Goal: Information Seeking & Learning: Learn about a topic

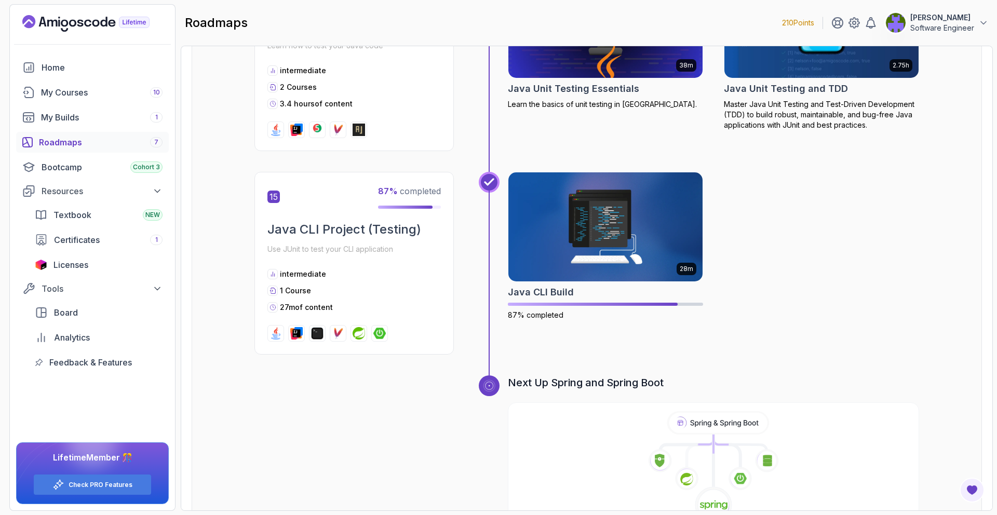
scroll to position [3258, 0]
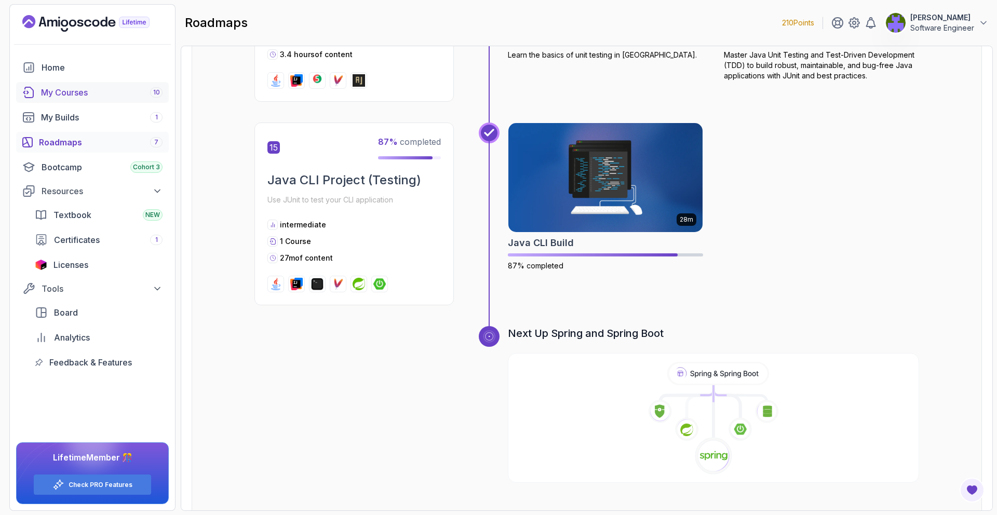
click at [107, 98] on div "My Courses 10" at bounding box center [102, 92] width 122 height 12
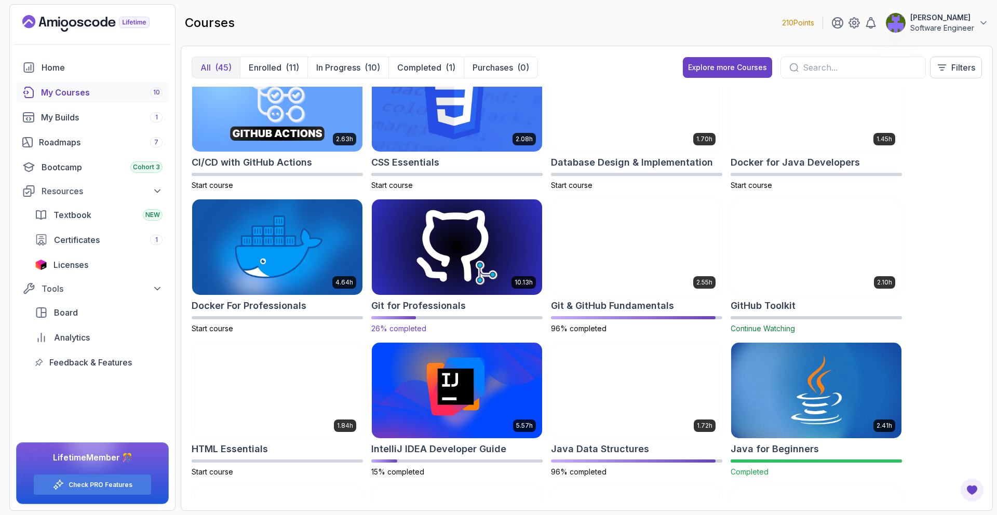
scroll to position [178, 0]
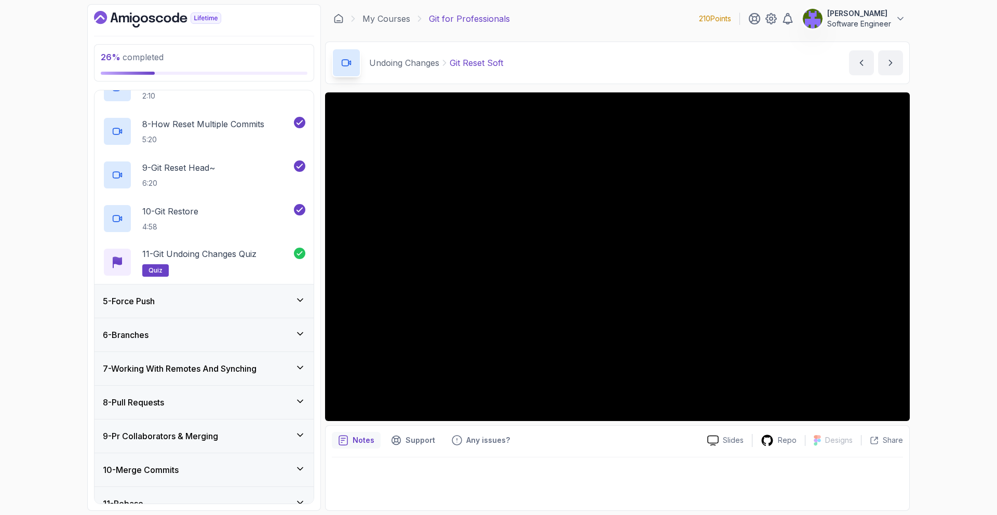
click at [297, 296] on icon at bounding box center [300, 300] width 10 height 10
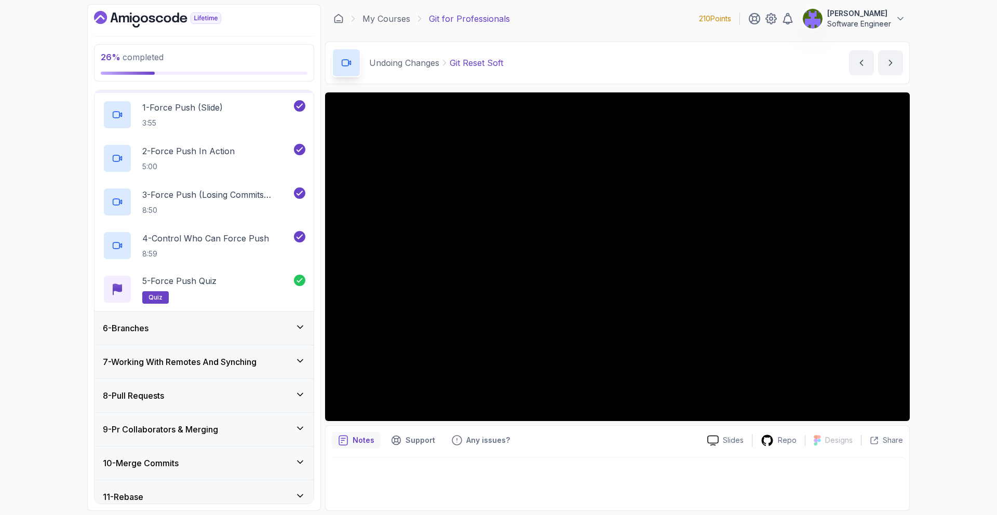
scroll to position [202, 0]
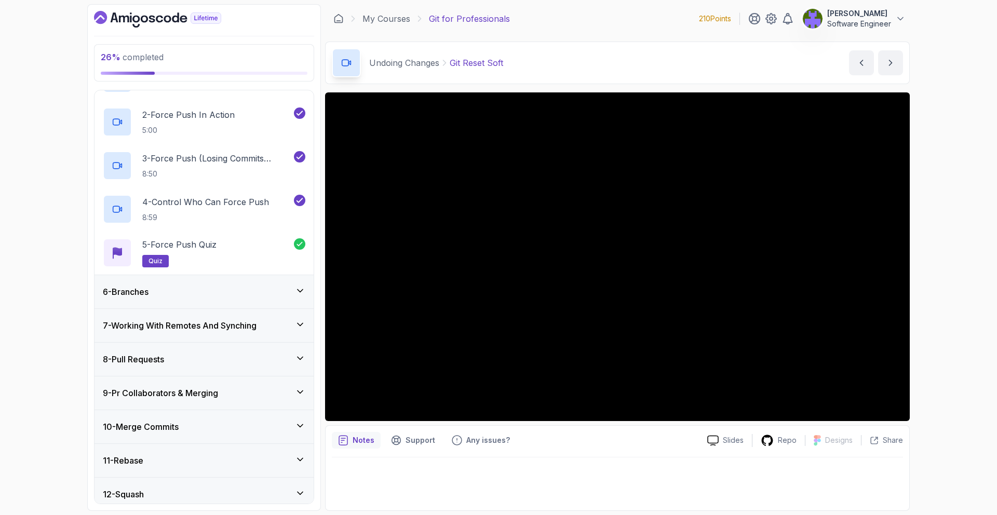
click at [293, 300] on div "6 - Branches" at bounding box center [204, 291] width 219 height 33
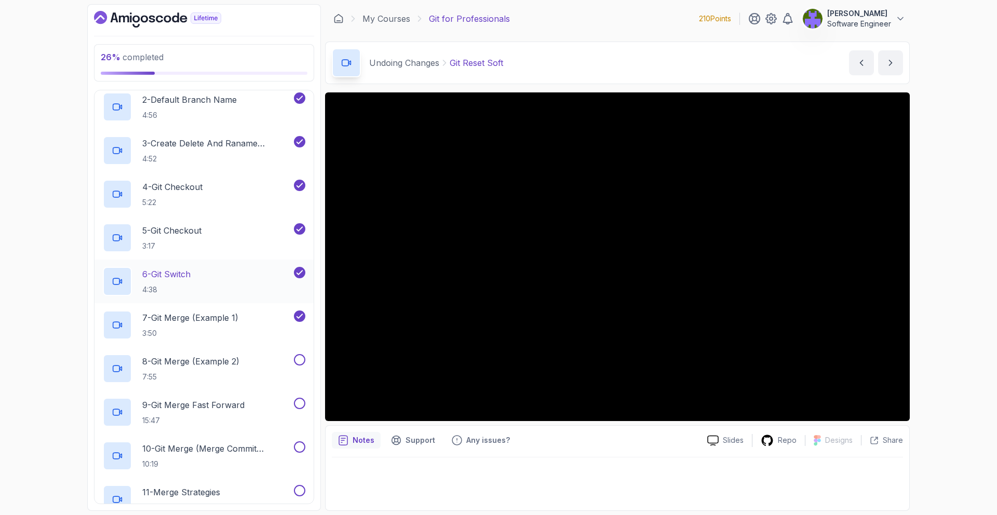
scroll to position [358, 0]
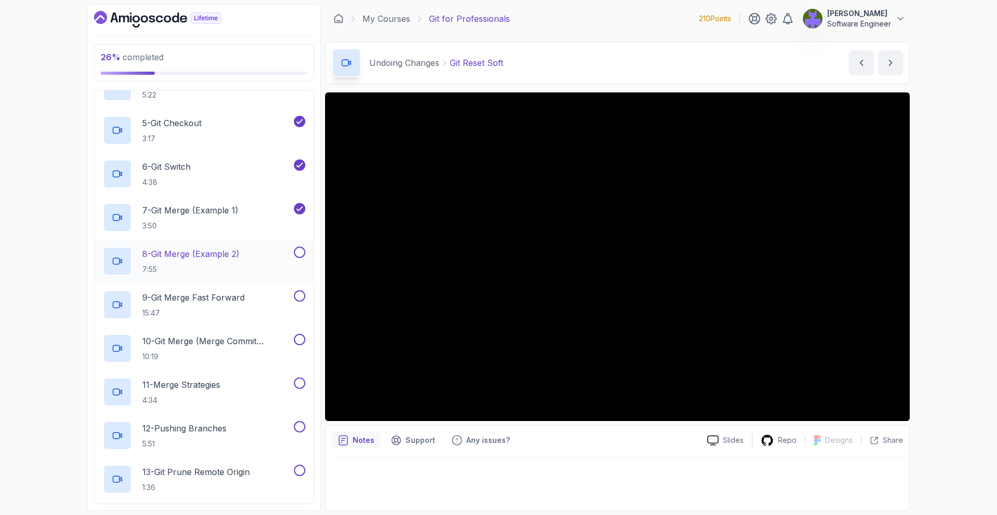
click at [284, 271] on div "8 - Git Merge (Example 2) 7:55" at bounding box center [197, 261] width 189 height 29
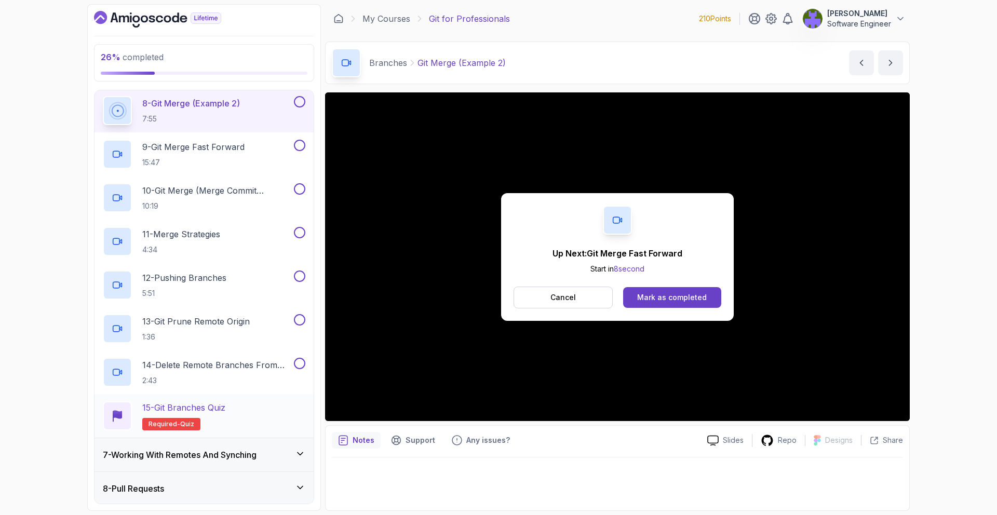
scroll to position [508, 0]
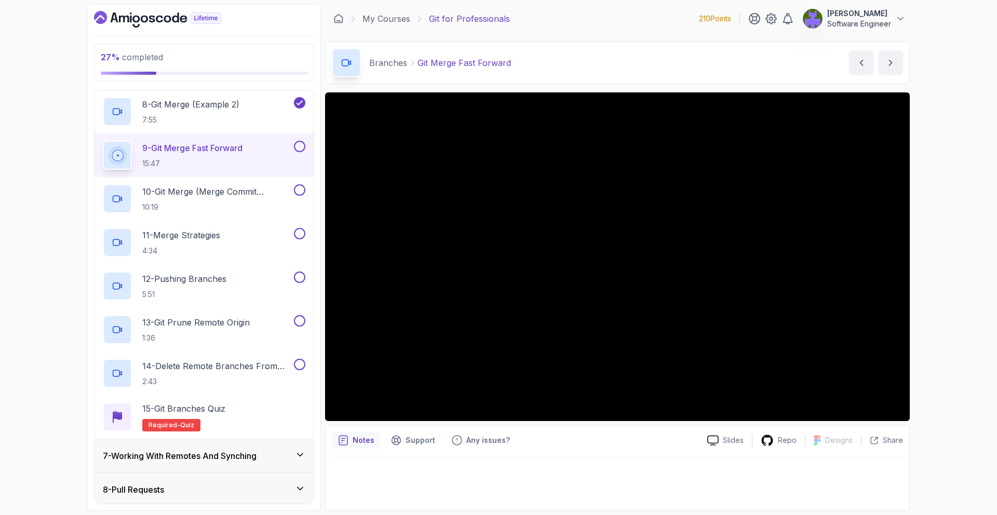
click at [699, 454] on div "Notes Support Any issues? Slides Repo Designs Design not available Share" at bounding box center [617, 468] width 585 height 86
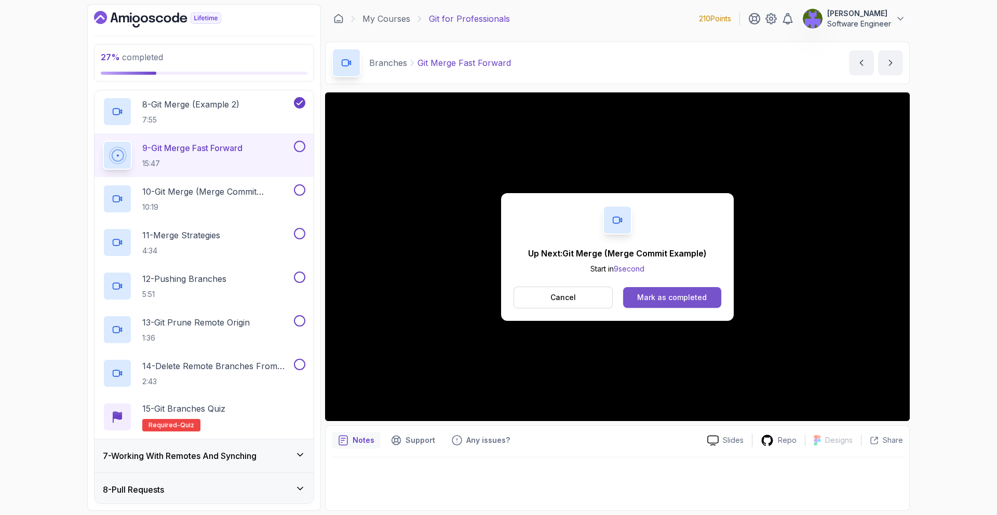
click at [674, 298] on div "Mark as completed" at bounding box center [672, 297] width 70 height 10
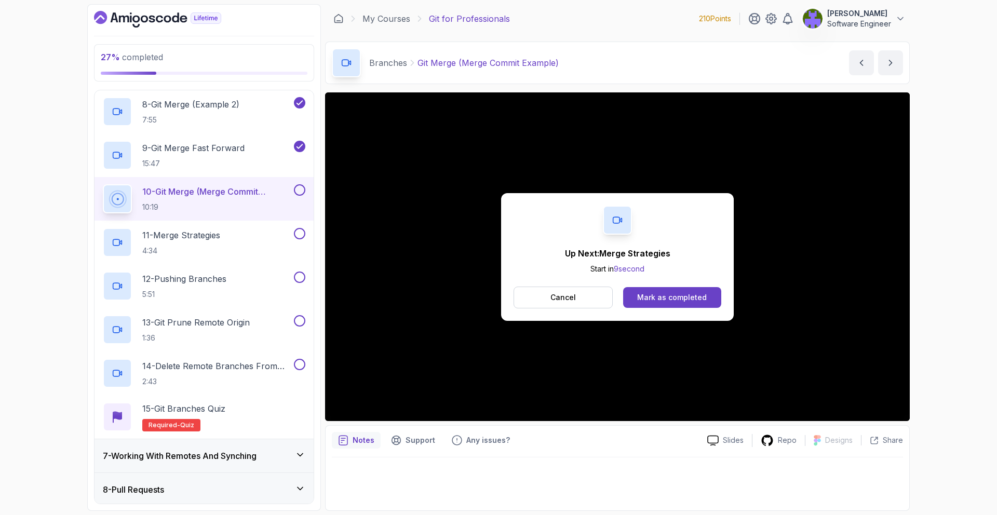
click at [677, 299] on div "Mark as completed" at bounding box center [672, 297] width 70 height 10
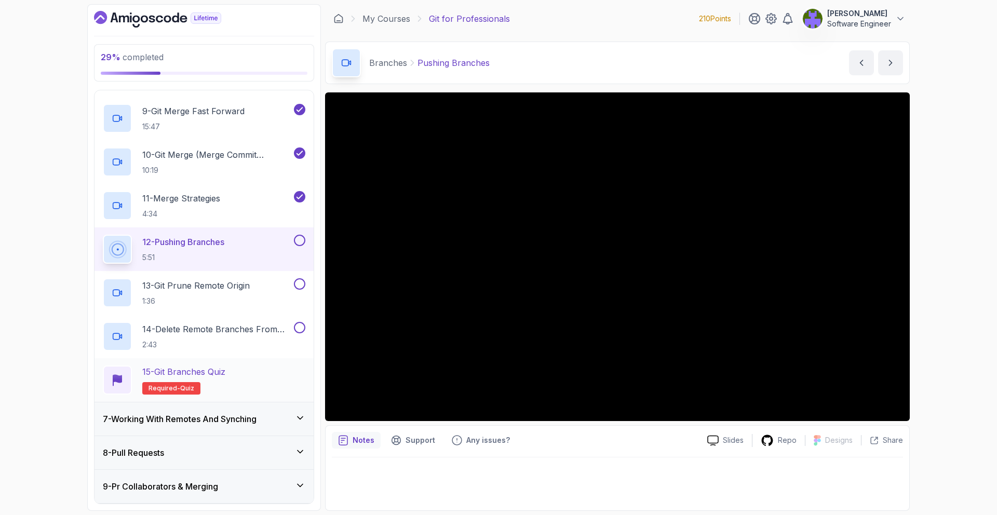
scroll to position [529, 0]
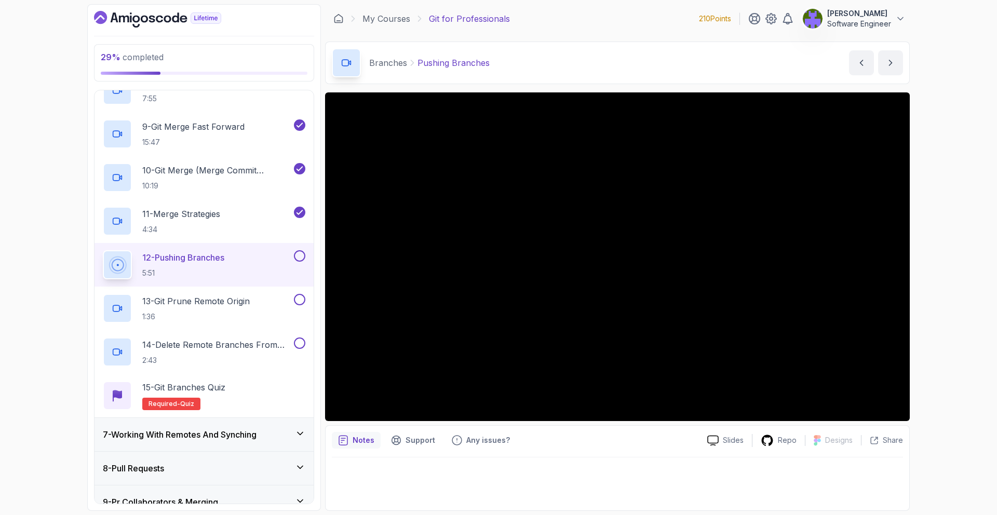
click at [299, 442] on div "7 - Working With Remotes And Synching" at bounding box center [204, 434] width 219 height 33
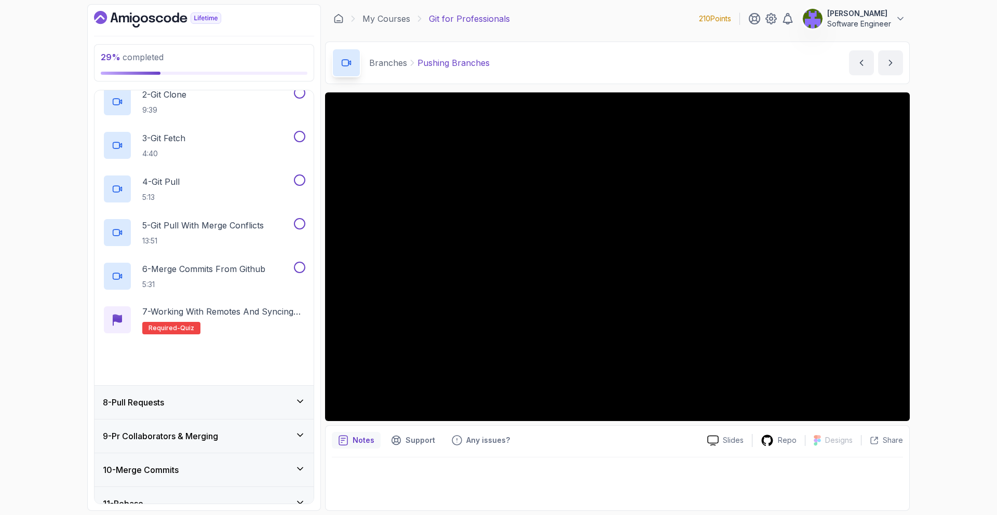
scroll to position [277, 0]
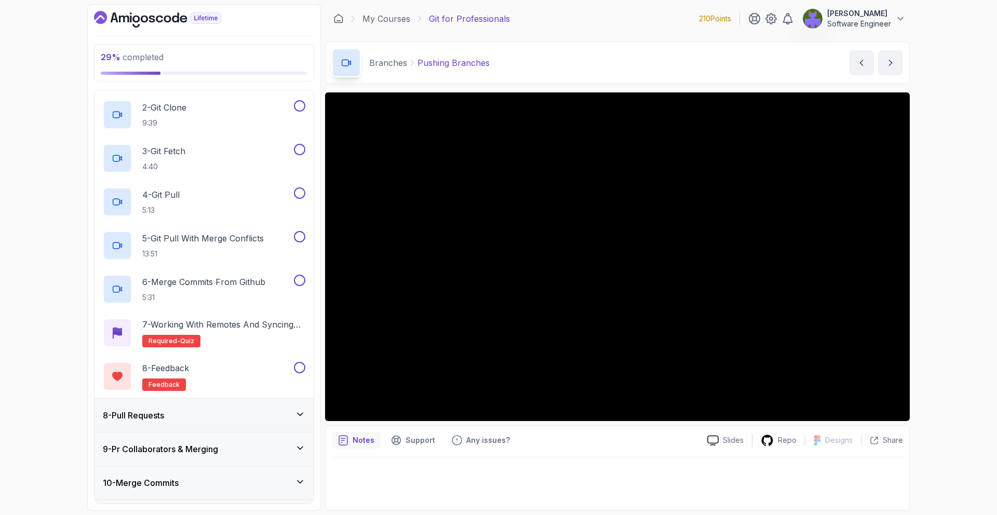
click at [292, 415] on div "8 - Pull Requests" at bounding box center [204, 415] width 203 height 12
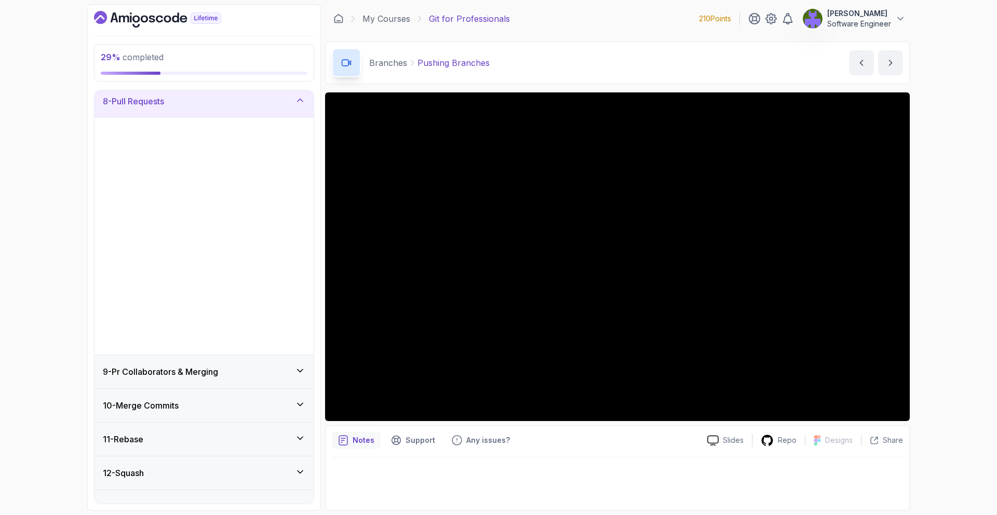
scroll to position [261, 0]
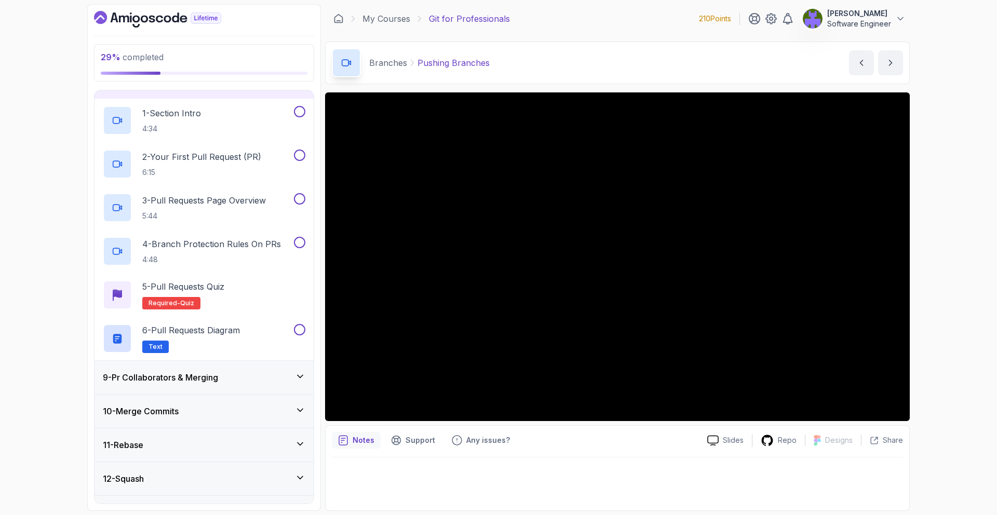
click at [292, 393] on div "9 - Pr Collaborators & Merging" at bounding box center [204, 377] width 219 height 33
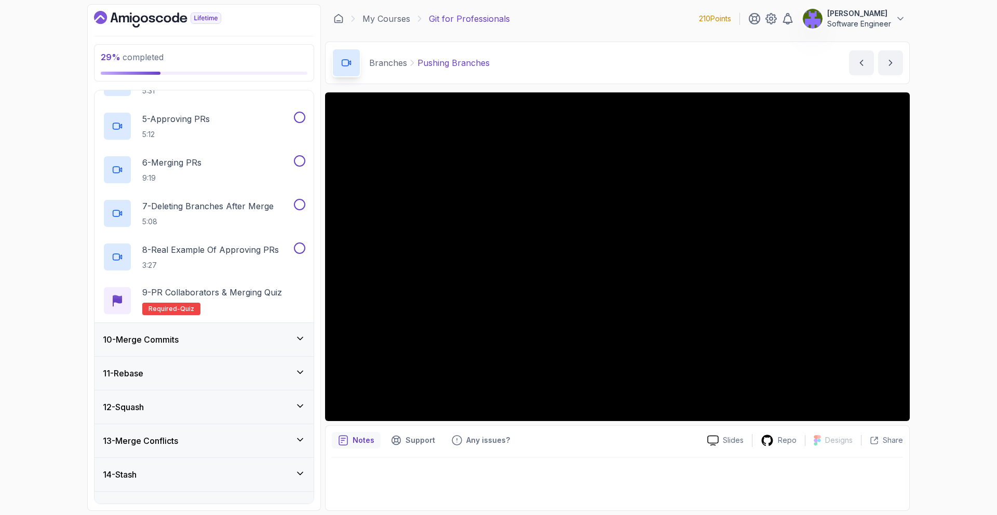
click at [293, 352] on div "10 - Merge Commits" at bounding box center [204, 339] width 219 height 33
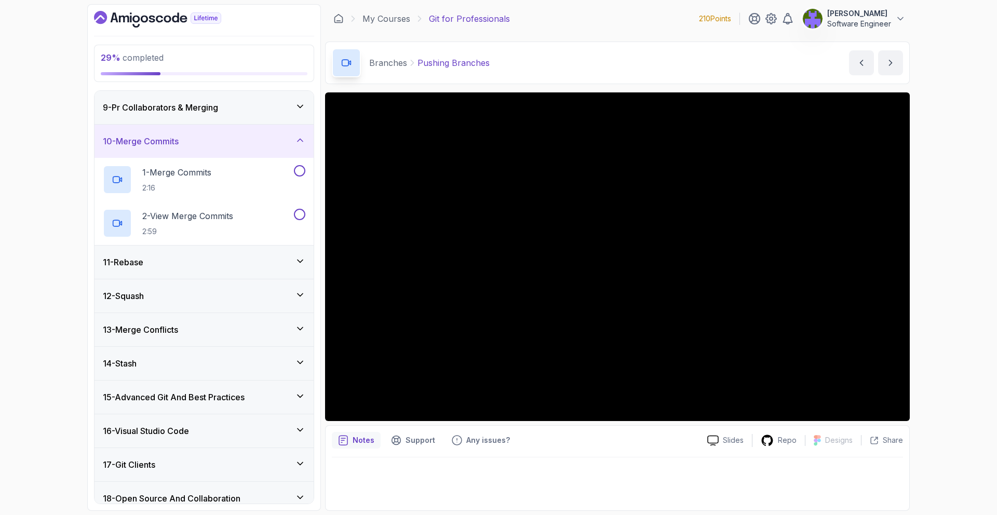
scroll to position [276, 0]
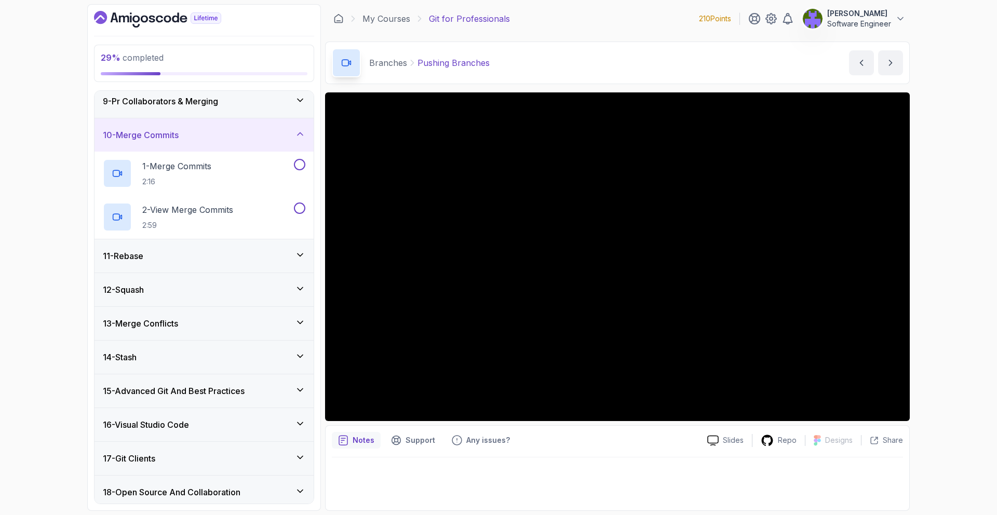
click at [292, 266] on div "11 - Rebase" at bounding box center [204, 255] width 219 height 33
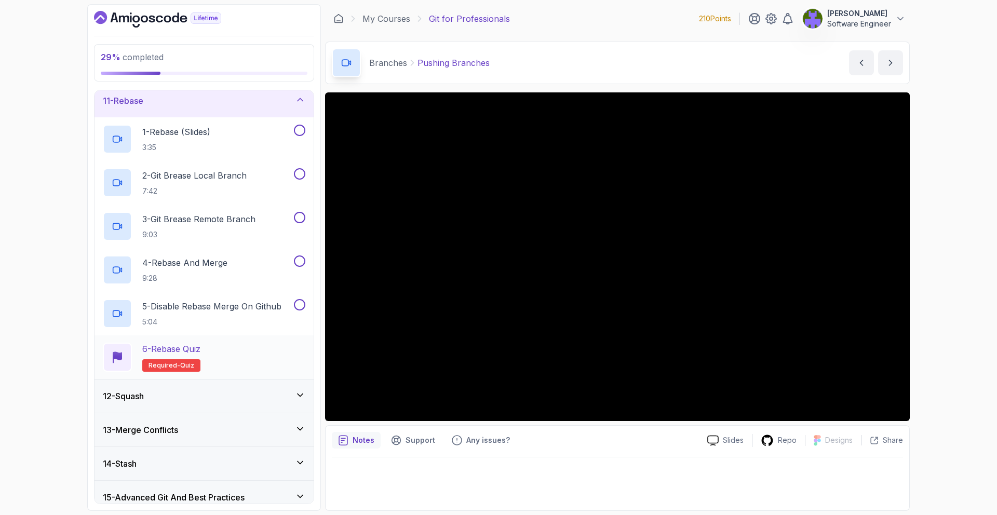
scroll to position [346, 0]
click at [287, 402] on div "12 - Squash" at bounding box center [204, 394] width 219 height 33
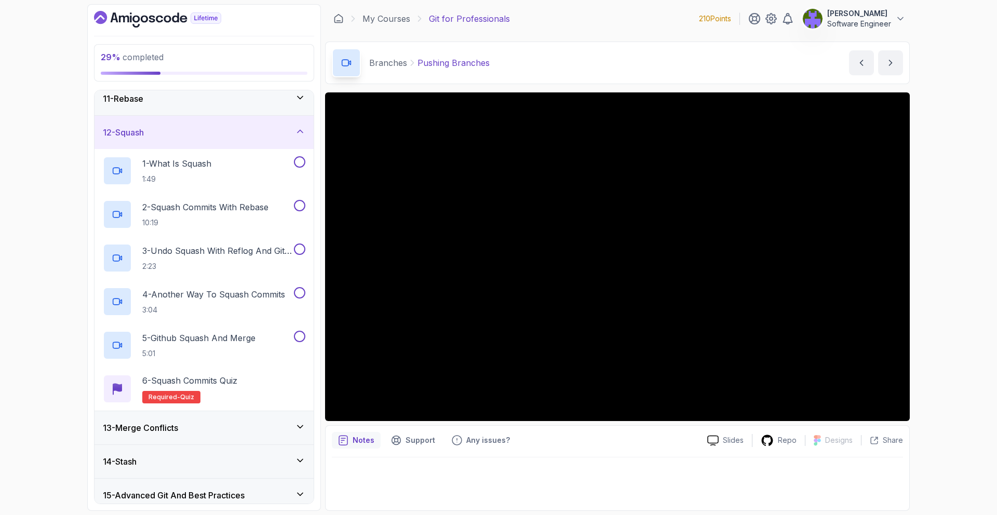
click at [289, 409] on div "6 - Squash Commits Quiz Required- quiz" at bounding box center [204, 389] width 219 height 44
click at [280, 430] on div "13 - Merge Conflicts" at bounding box center [204, 428] width 203 height 12
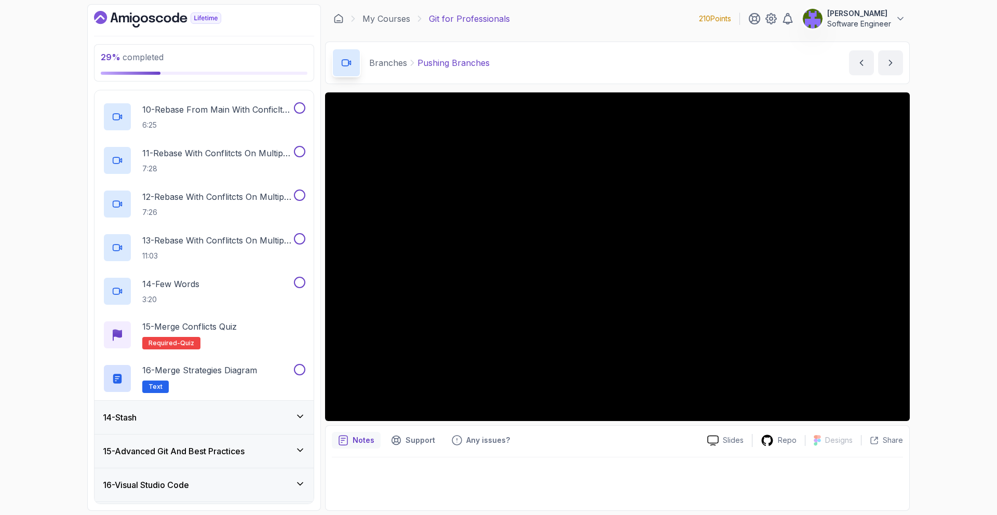
click at [279, 425] on div "14 - Stash" at bounding box center [204, 417] width 219 height 33
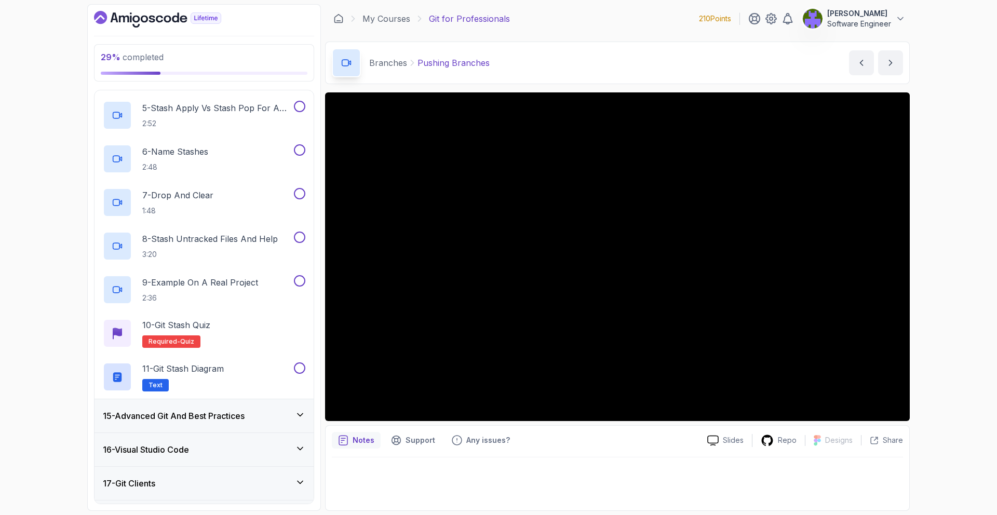
click at [279, 425] on div "15 - Advanced Git And Best Practices" at bounding box center [204, 415] width 219 height 33
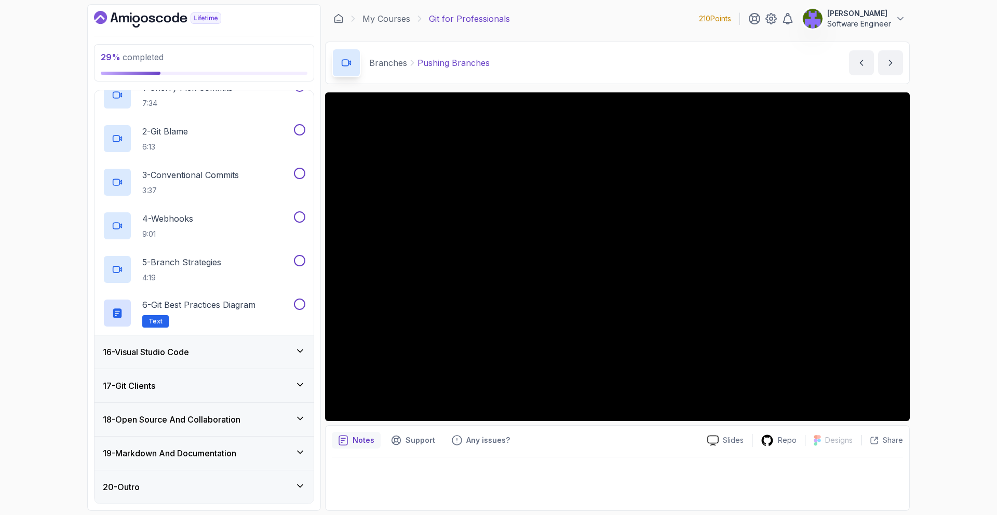
click at [283, 359] on div "16 - Visual Studio Code" at bounding box center [204, 351] width 219 height 33
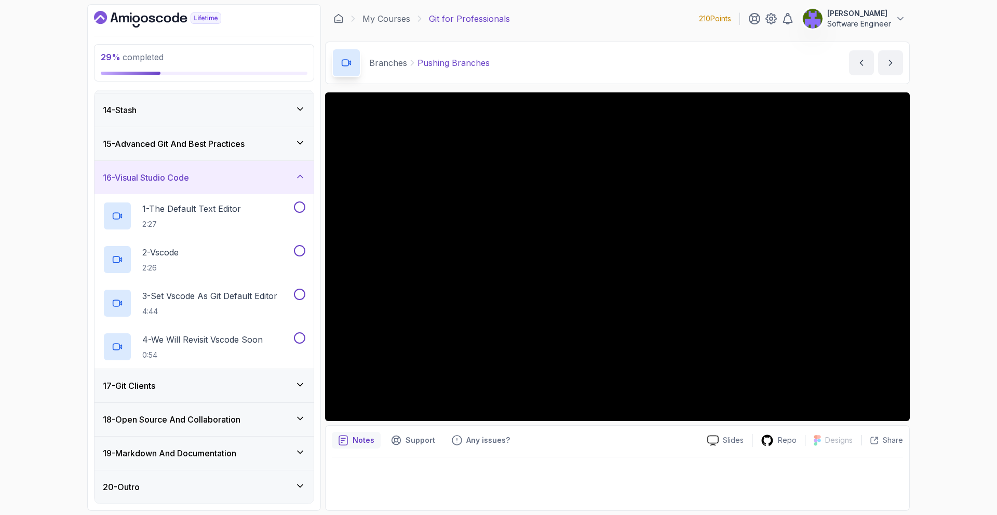
click at [285, 389] on div "17 - Git Clients" at bounding box center [204, 386] width 203 height 12
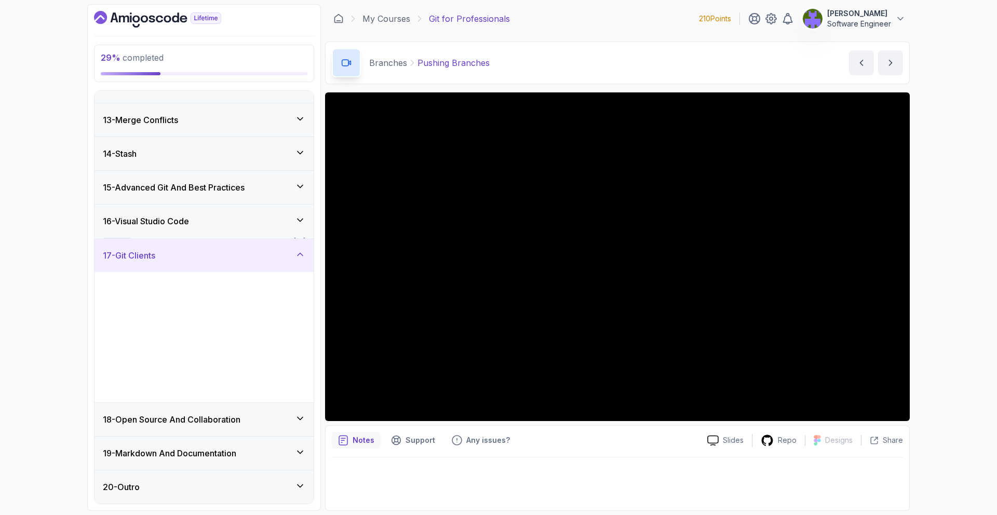
scroll to position [392, 0]
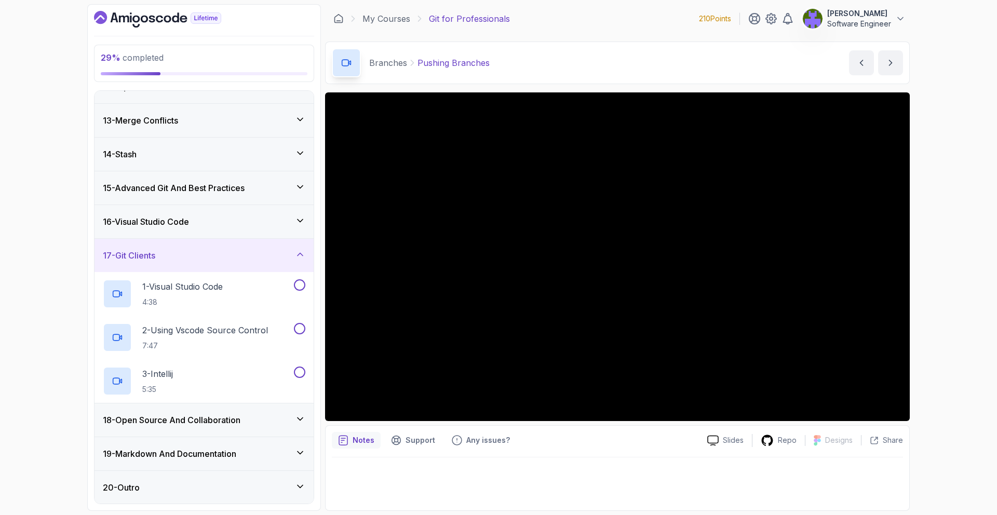
click at [285, 411] on div "18 - Open Source And Collaboration" at bounding box center [204, 419] width 219 height 33
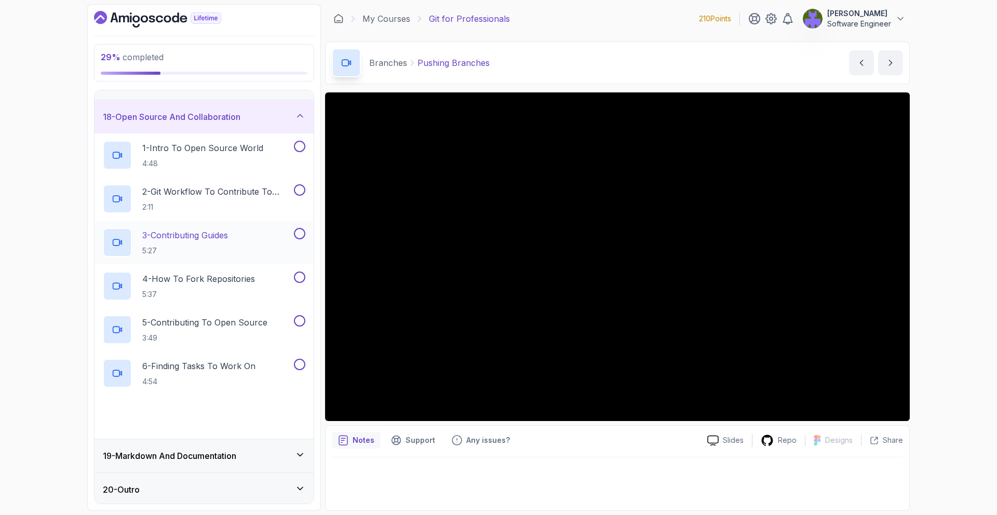
scroll to position [567, 0]
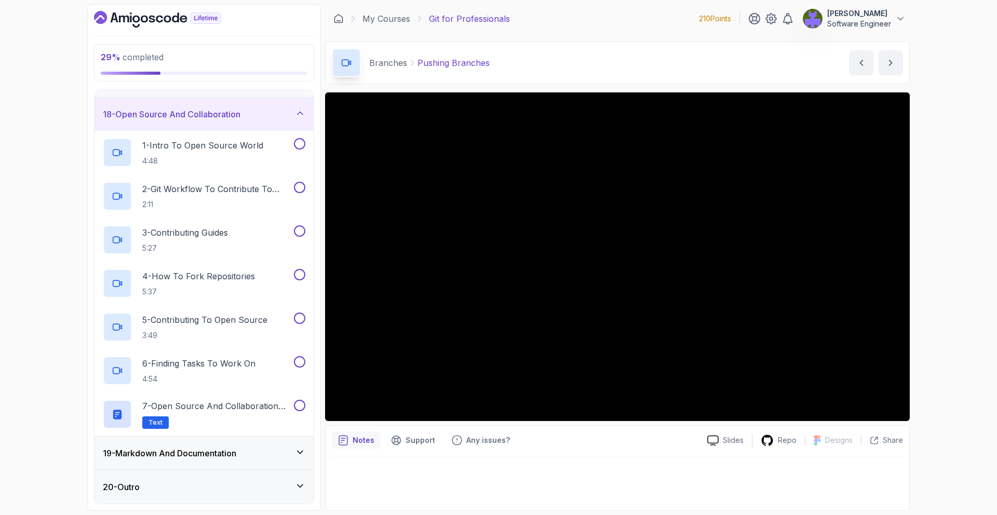
click at [285, 447] on div "19 - Markdown And Documentation" at bounding box center [204, 453] width 203 height 12
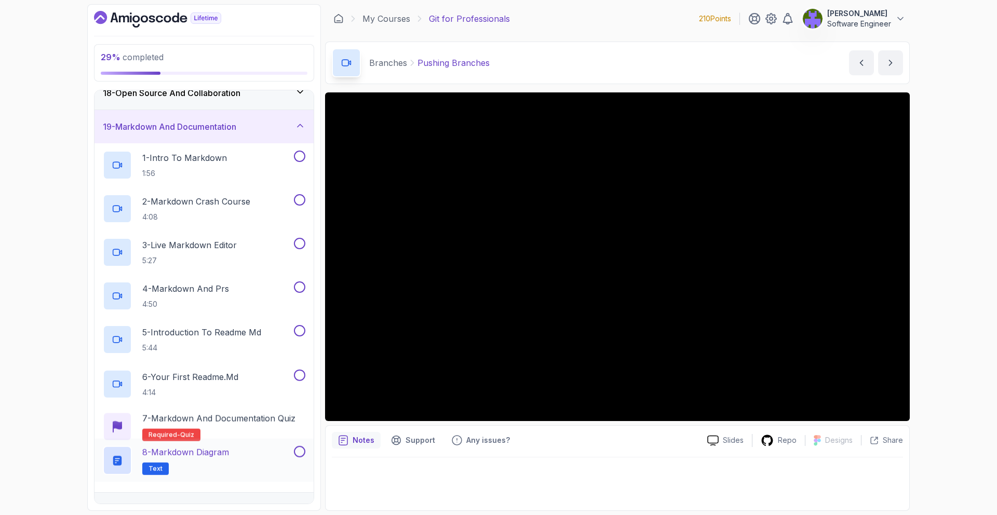
scroll to position [610, 0]
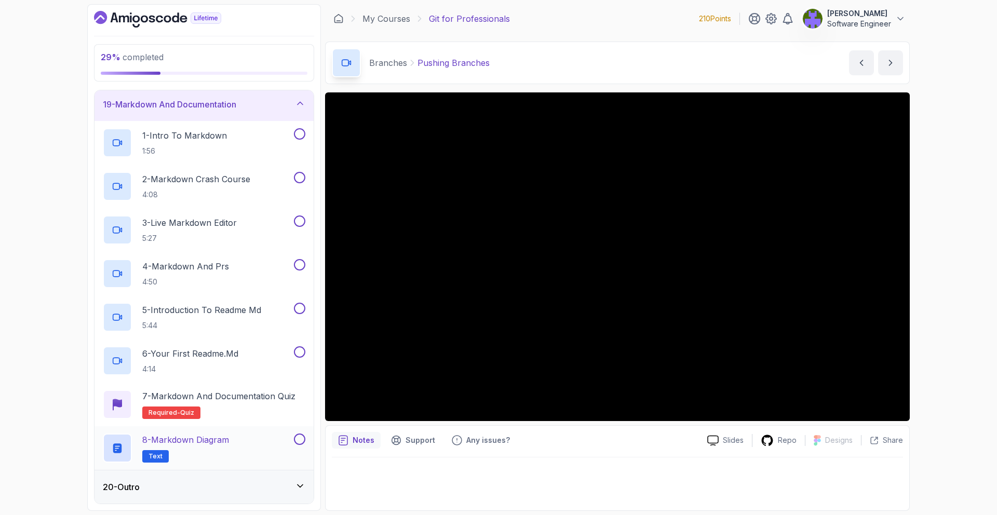
click at [281, 461] on div "8 - Markdown Diagram Text" at bounding box center [197, 448] width 189 height 29
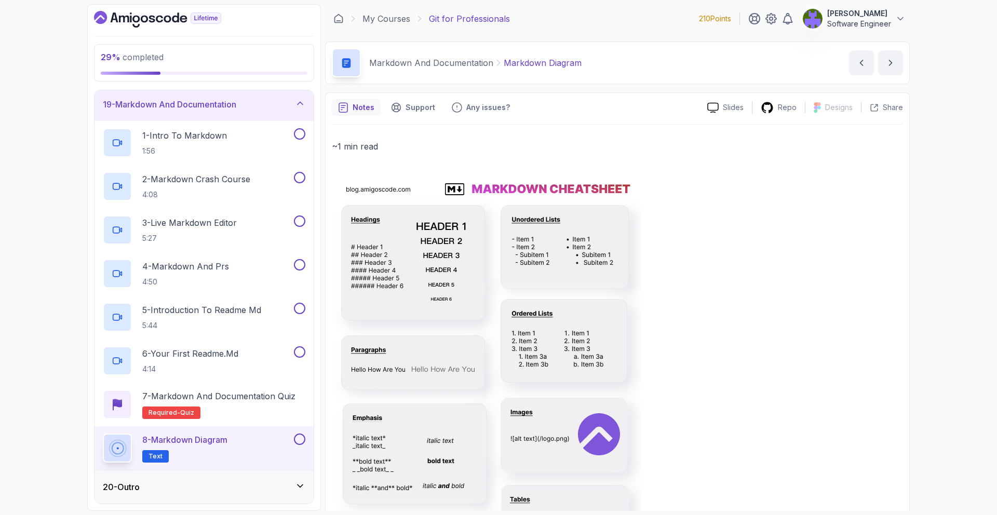
click at [269, 479] on div "20 - Outro" at bounding box center [204, 486] width 219 height 33
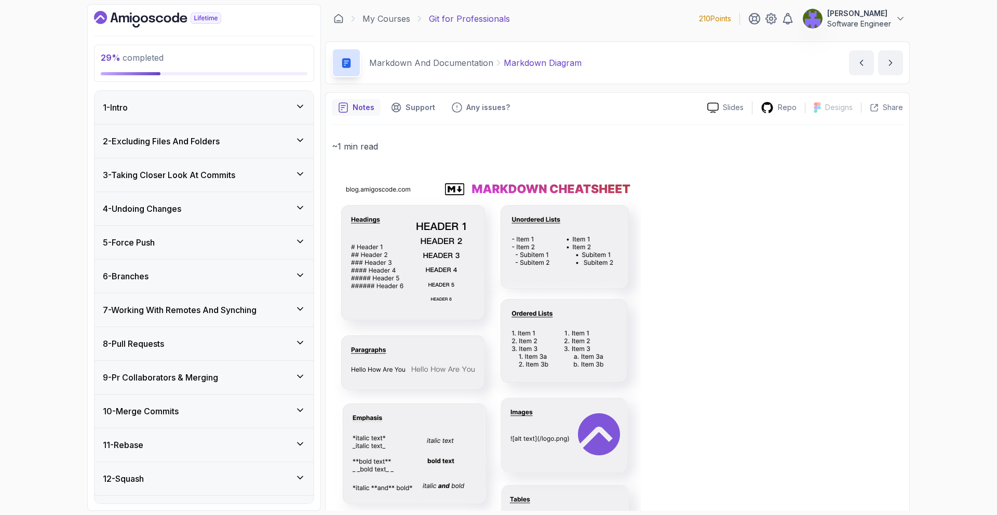
click at [267, 286] on div "6 - Branches" at bounding box center [204, 276] width 219 height 33
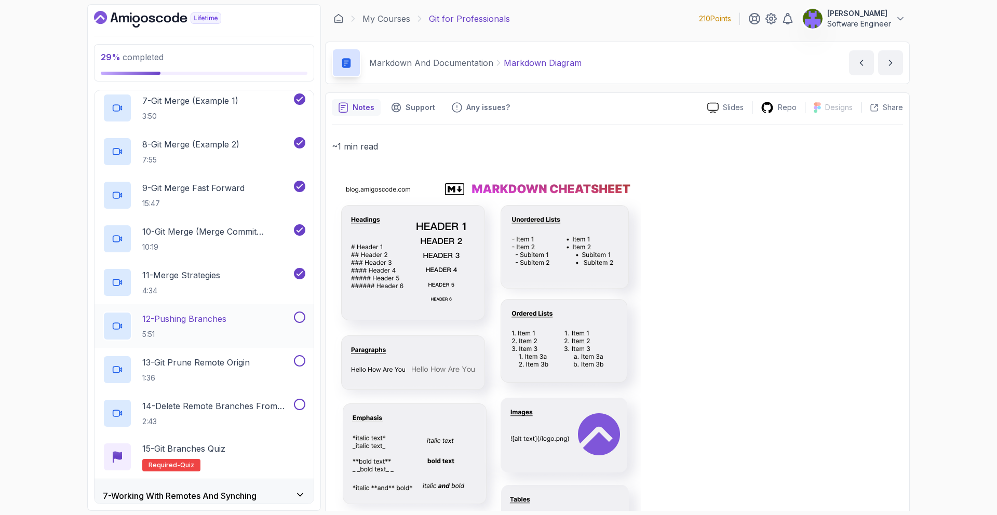
scroll to position [494, 0]
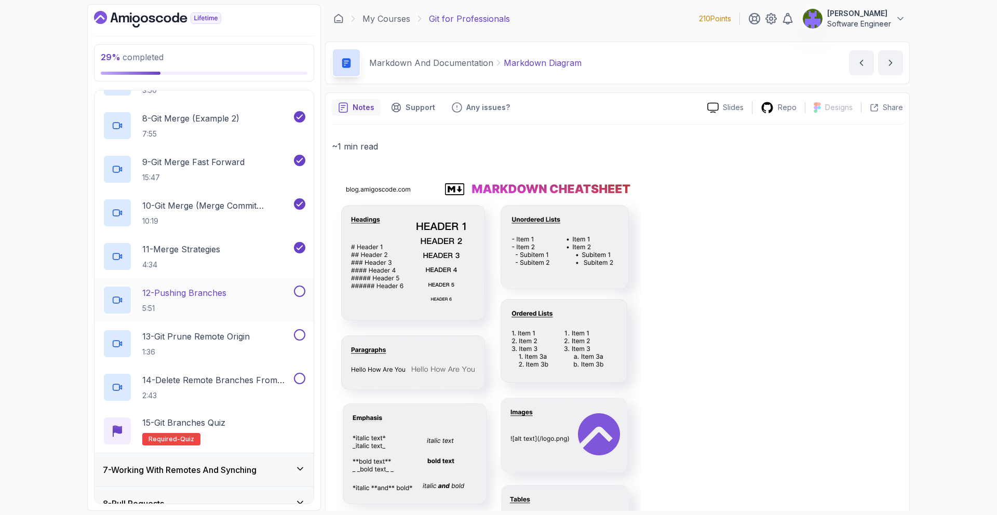
click at [281, 295] on div "12 - Pushing Branches 5:51" at bounding box center [197, 300] width 189 height 29
